Goal: Navigation & Orientation: Go to known website

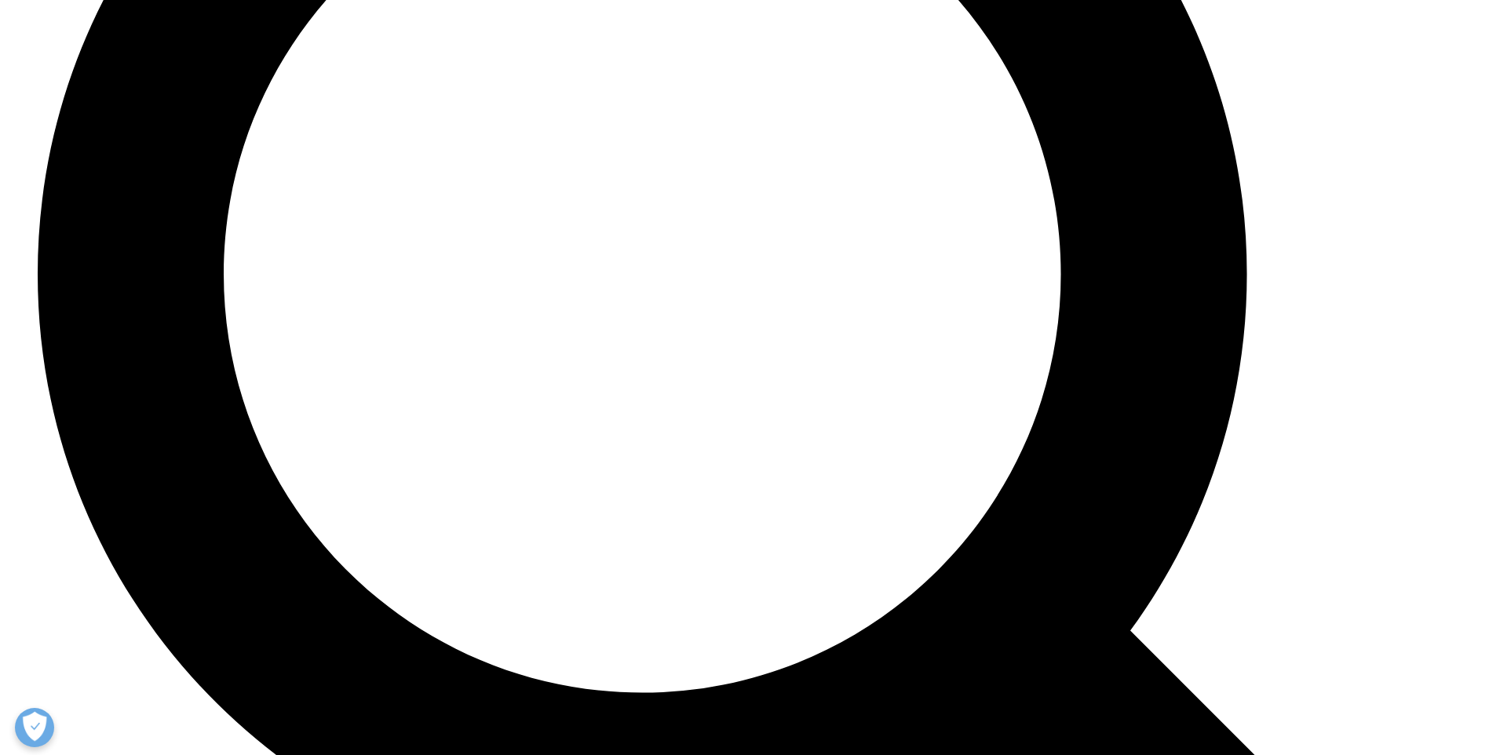
scroll to position [3523, 0]
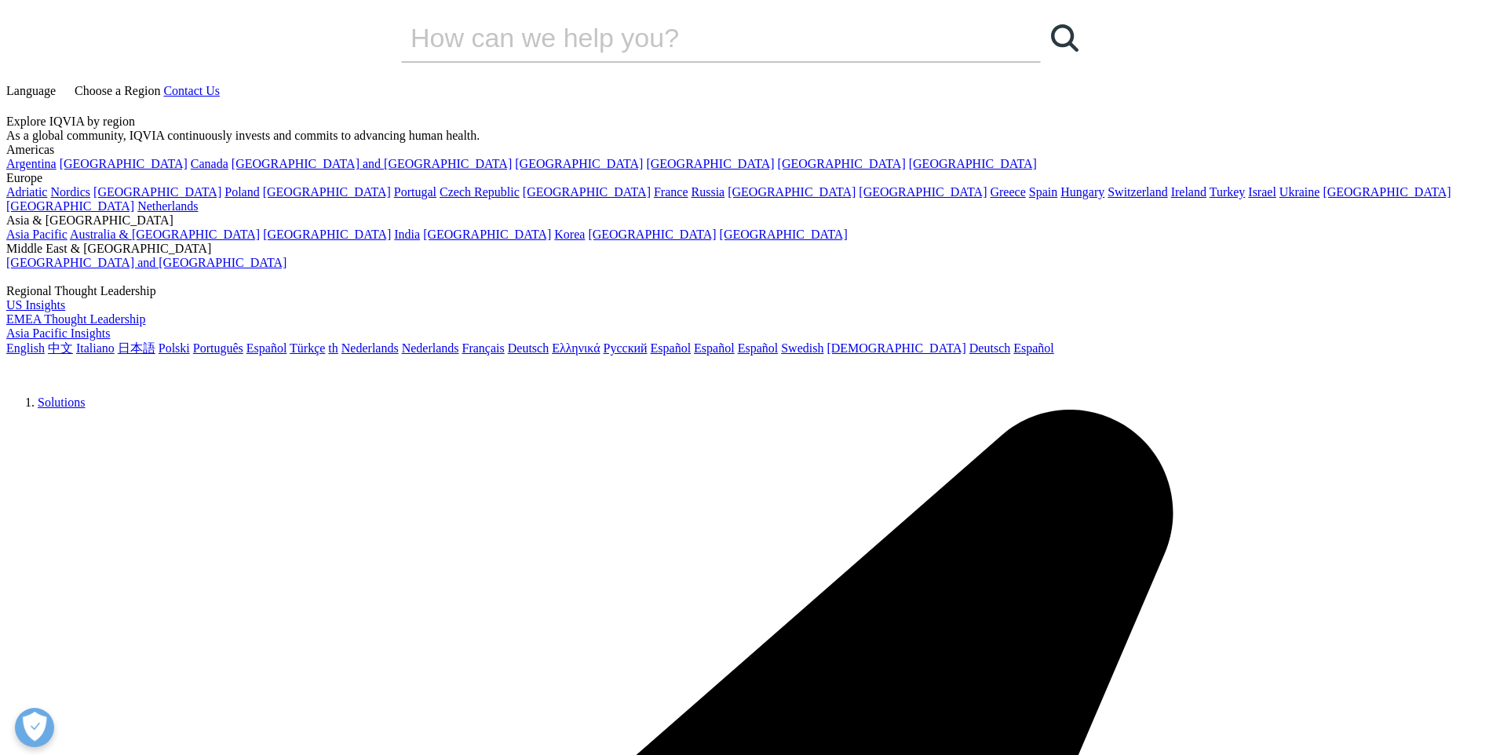
click at [909, 170] on link "[GEOGRAPHIC_DATA]" at bounding box center [973, 163] width 128 height 13
